Goal: Navigation & Orientation: Find specific page/section

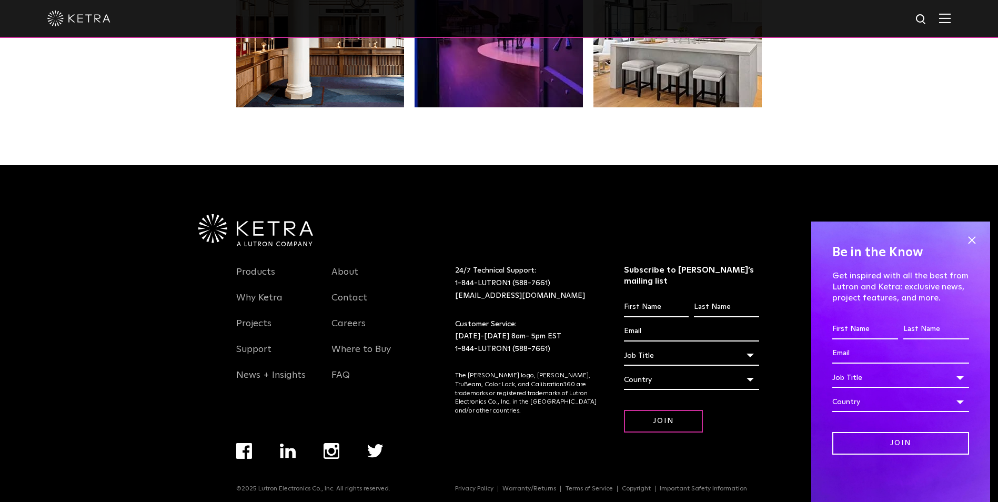
scroll to position [2213, 0]
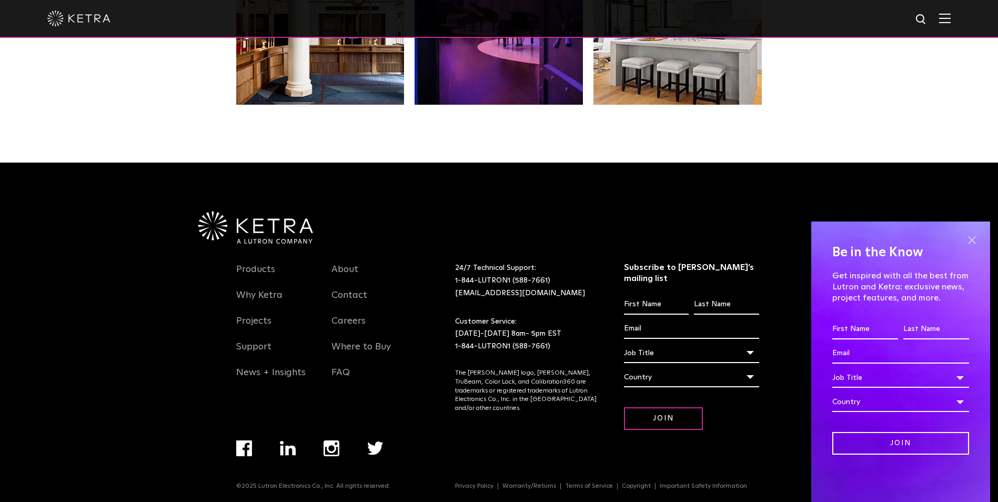
click at [976, 240] on span at bounding box center [972, 240] width 16 height 16
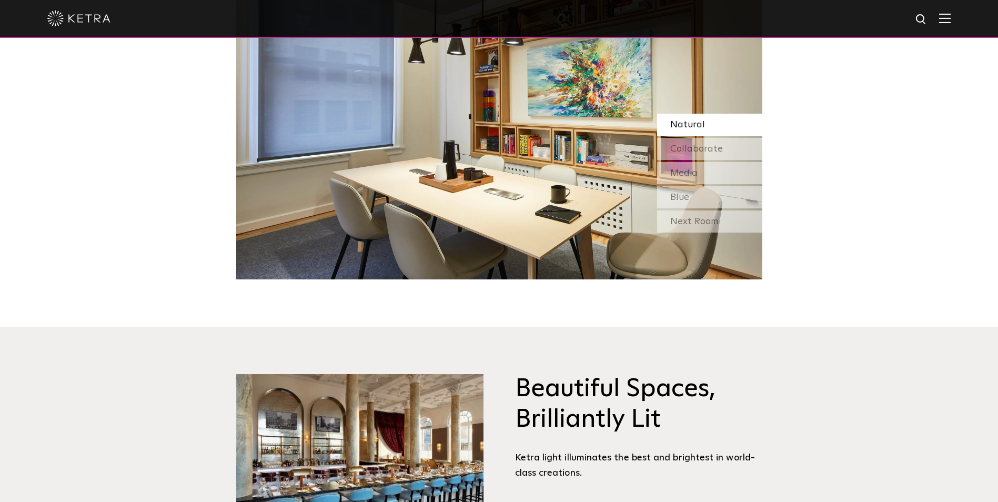
scroll to position [740, 0]
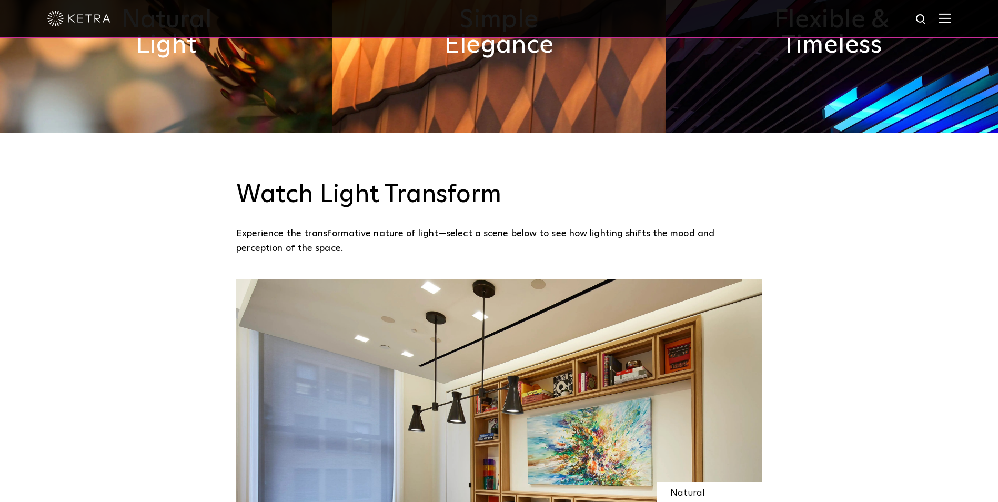
click at [951, 21] on img at bounding box center [945, 18] width 12 height 10
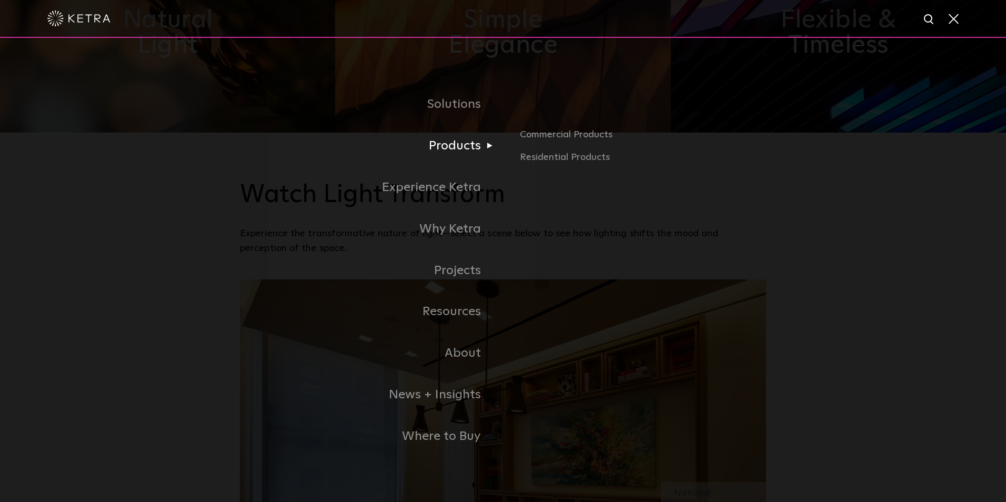
click at [480, 149] on link "Products" at bounding box center [371, 146] width 263 height 42
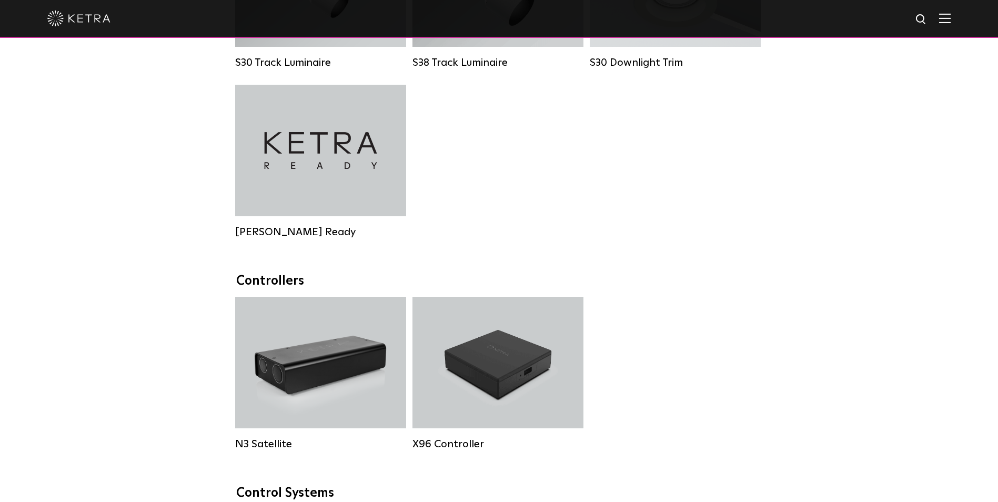
scroll to position [1263, 0]
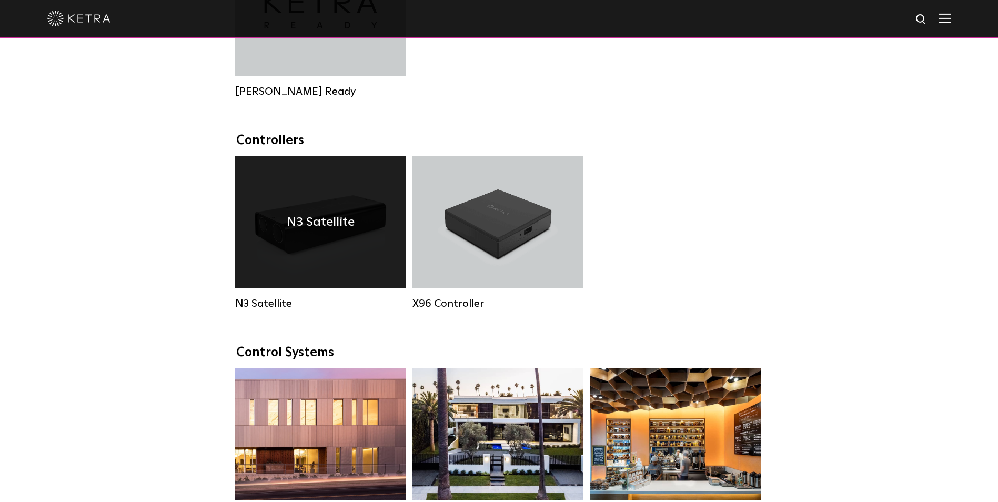
click at [339, 252] on div "N3 Satellite" at bounding box center [320, 222] width 171 height 132
